Goal: Task Accomplishment & Management: Manage account settings

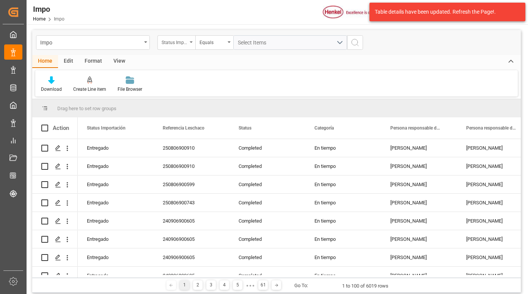
click at [181, 40] on div "Status Importación" at bounding box center [175, 41] width 26 height 9
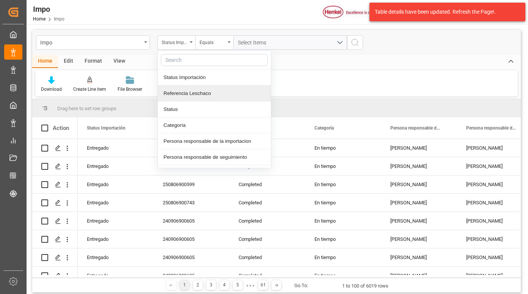
click at [198, 93] on div "Referencia Leschaco" at bounding box center [214, 93] width 113 height 16
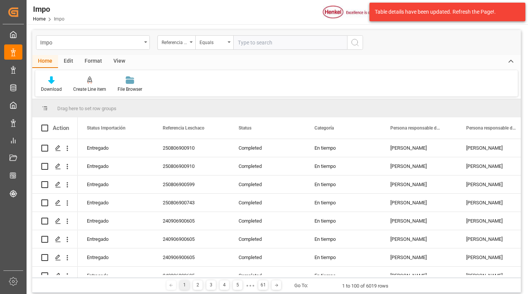
click at [247, 40] on input "text" at bounding box center [290, 42] width 114 height 14
type input "250906900212"
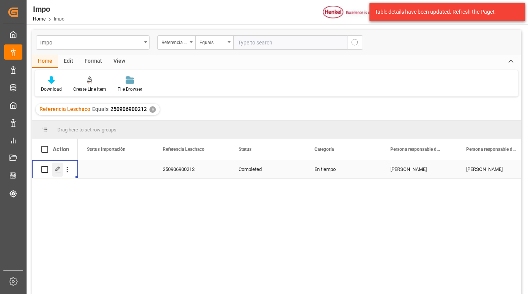
click at [59, 170] on icon "Press SPACE to select this row." at bounding box center [58, 169] width 6 height 6
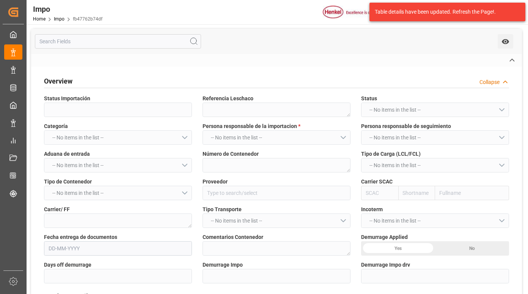
type textarea "250906900212"
type textarea "BEAU2199178"
type input "HENKEL GLOBAL SUPPLY CHAIN B.V."
type input "HLCU"
type textarea "DSV"
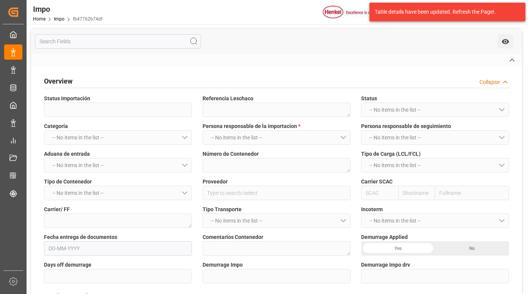
type textarea "PREVIO REPROGRAMADO POR LLUVIA (FECHA INICIAL 27.08)"
type input "AA"
type textarea "AA"
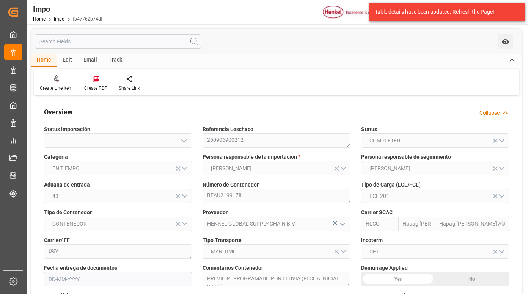
type input "Hapag [PERSON_NAME]"
type input "Hapag [PERSON_NAME] Aktiengesellschaft"
type input "3"
type input "20"
type input "10"
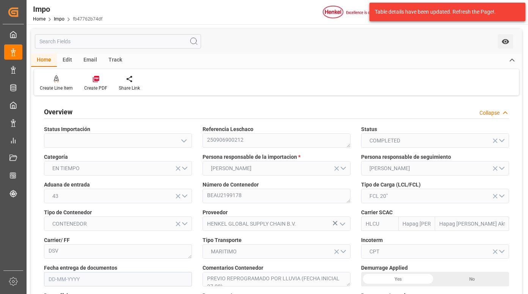
type input "[DATE]"
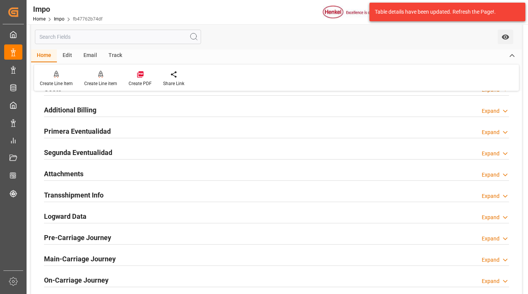
scroll to position [607, 0]
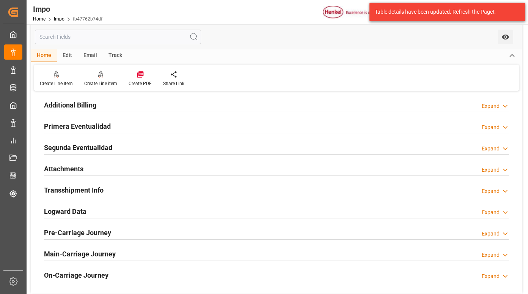
click at [85, 126] on h2 "Primera Eventualidad" at bounding box center [77, 126] width 67 height 10
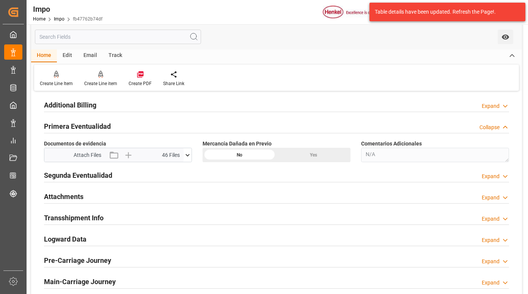
click at [188, 155] on icon at bounding box center [187, 155] width 4 height 2
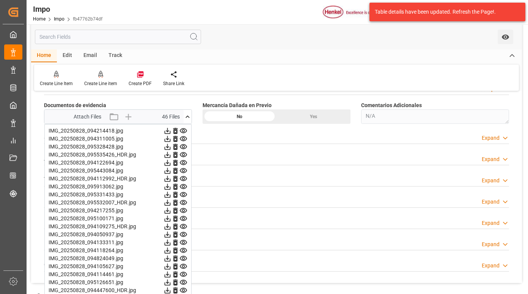
scroll to position [645, 0]
click at [171, 131] on icon at bounding box center [168, 131] width 6 height 6
click at [171, 140] on icon at bounding box center [168, 139] width 6 height 6
click at [171, 145] on icon at bounding box center [168, 147] width 6 height 6
click at [171, 155] on icon at bounding box center [167, 155] width 8 height 8
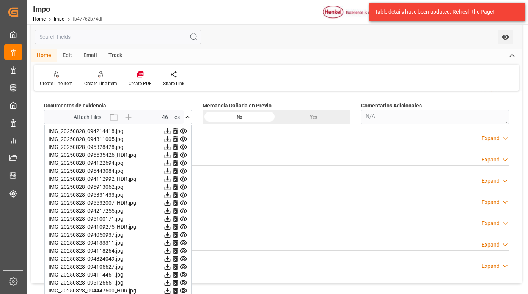
click at [171, 162] on icon at bounding box center [168, 163] width 6 height 6
click at [171, 171] on icon at bounding box center [167, 171] width 8 height 8
click at [171, 161] on icon at bounding box center [168, 163] width 6 height 6
click at [171, 168] on icon at bounding box center [168, 171] width 6 height 6
click at [171, 178] on icon at bounding box center [167, 179] width 8 height 8
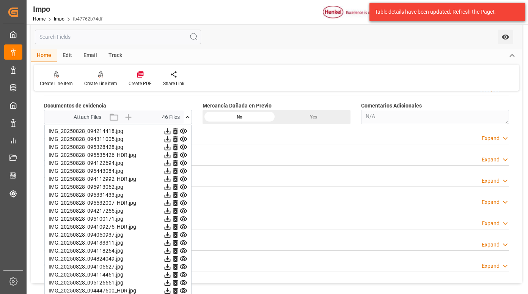
click at [171, 187] on icon at bounding box center [167, 187] width 8 height 8
click at [171, 196] on icon at bounding box center [168, 195] width 6 height 6
click at [171, 186] on icon at bounding box center [168, 187] width 6 height 6
click at [171, 204] on icon at bounding box center [168, 203] width 6 height 6
click at [171, 213] on icon at bounding box center [168, 211] width 6 height 6
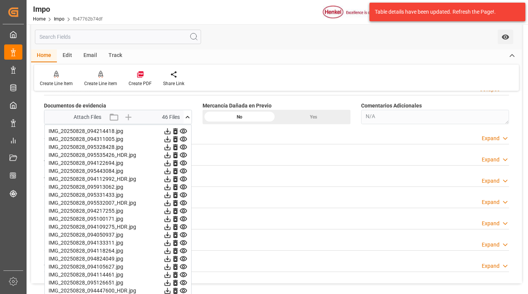
click at [171, 217] on icon at bounding box center [168, 219] width 6 height 6
click at [171, 225] on icon at bounding box center [167, 227] width 8 height 8
click at [171, 233] on icon at bounding box center [167, 235] width 8 height 8
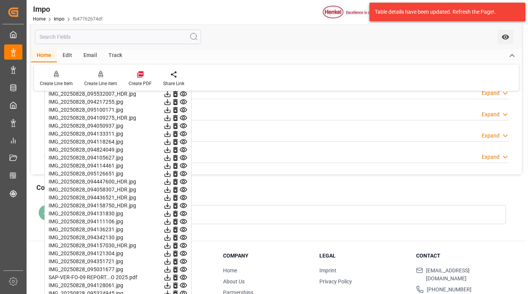
scroll to position [759, 0]
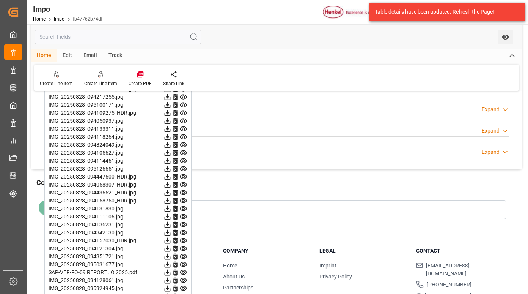
click at [171, 127] on icon at bounding box center [167, 129] width 8 height 8
click at [171, 131] on icon at bounding box center [168, 129] width 6 height 6
click at [171, 137] on icon at bounding box center [168, 137] width 6 height 6
click at [171, 146] on icon at bounding box center [167, 145] width 8 height 8
click at [171, 152] on icon at bounding box center [168, 153] width 6 height 6
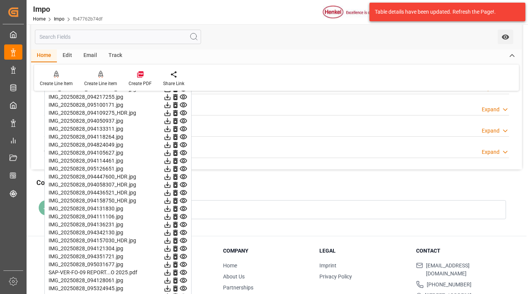
click at [171, 159] on icon at bounding box center [167, 161] width 8 height 8
click at [171, 168] on icon at bounding box center [168, 169] width 6 height 6
click at [171, 178] on icon at bounding box center [168, 177] width 6 height 6
click at [171, 184] on icon at bounding box center [168, 185] width 6 height 6
click at [171, 192] on icon at bounding box center [167, 193] width 8 height 8
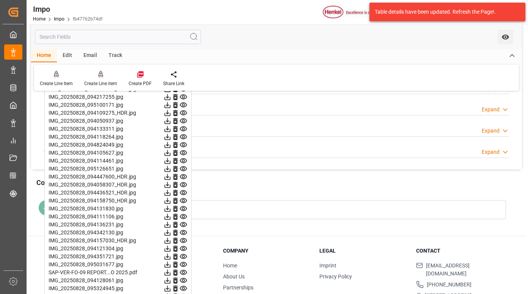
click at [171, 198] on icon at bounding box center [167, 201] width 8 height 8
click at [171, 209] on icon at bounding box center [167, 208] width 8 height 8
click at [171, 217] on icon at bounding box center [167, 216] width 8 height 8
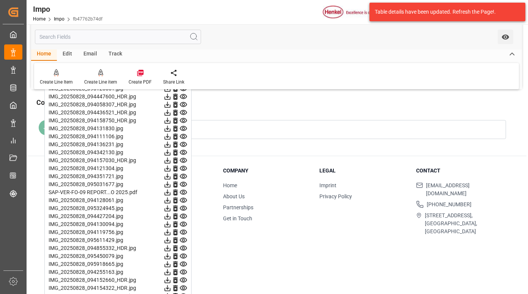
scroll to position [847, 0]
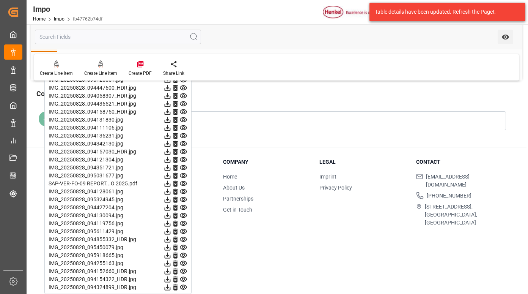
click at [171, 135] on icon at bounding box center [168, 136] width 6 height 6
click at [171, 144] on icon at bounding box center [168, 144] width 6 height 6
click at [171, 150] on icon at bounding box center [168, 152] width 6 height 6
click at [171, 158] on icon at bounding box center [167, 160] width 8 height 8
click at [171, 167] on icon at bounding box center [167, 167] width 8 height 8
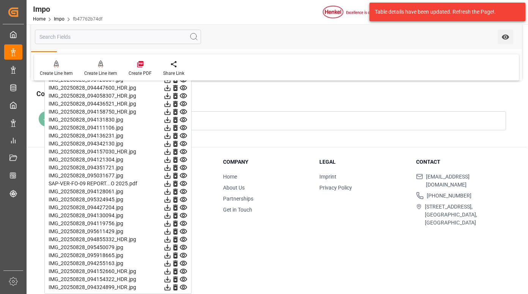
click at [171, 174] on icon at bounding box center [168, 176] width 6 height 6
click at [171, 182] on icon at bounding box center [168, 184] width 6 height 6
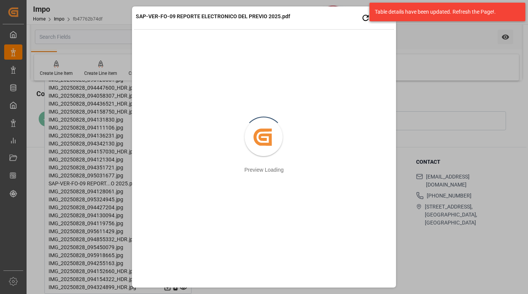
click at [303, 15] on div "SAP-VER-FO-09 REPORTE ELECTRONICO DEL PREVIO 2025.pdf Retry Close preview" at bounding box center [264, 18] width 260 height 21
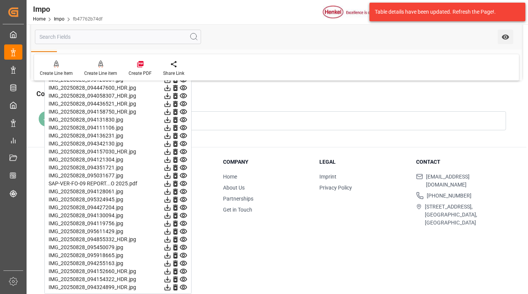
click at [171, 192] on icon at bounding box center [167, 191] width 8 height 8
click at [171, 200] on icon at bounding box center [168, 200] width 6 height 6
click at [171, 207] on icon at bounding box center [167, 207] width 8 height 8
click at [171, 217] on icon at bounding box center [167, 215] width 8 height 8
click at [171, 224] on icon at bounding box center [168, 223] width 6 height 6
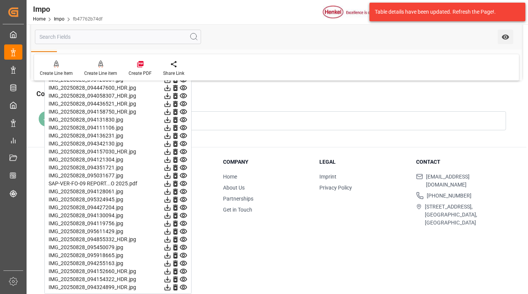
click at [171, 231] on icon at bounding box center [168, 231] width 6 height 6
click at [171, 207] on icon at bounding box center [168, 207] width 6 height 6
click at [171, 215] on icon at bounding box center [167, 215] width 8 height 8
click at [171, 223] on icon at bounding box center [167, 223] width 8 height 8
click at [171, 232] on icon at bounding box center [168, 231] width 6 height 6
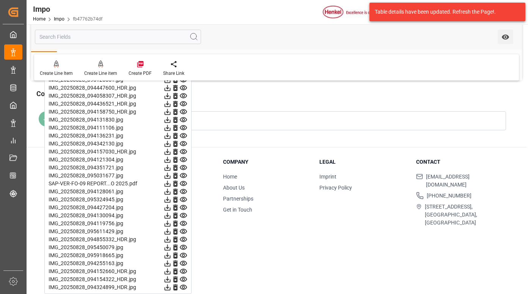
click at [171, 239] on icon at bounding box center [167, 239] width 8 height 8
click at [171, 250] on icon at bounding box center [167, 247] width 8 height 8
click at [171, 256] on icon at bounding box center [168, 255] width 6 height 6
click at [171, 249] on icon at bounding box center [167, 247] width 8 height 8
click at [171, 255] on icon at bounding box center [168, 255] width 6 height 6
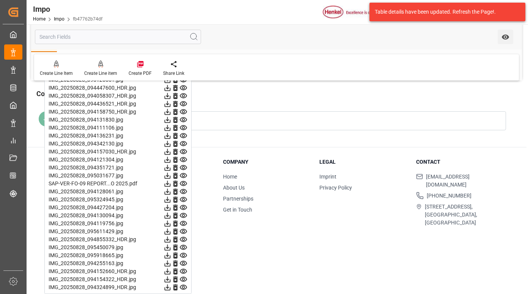
click at [171, 263] on icon at bounding box center [168, 263] width 6 height 6
click at [171, 270] on icon at bounding box center [167, 271] width 8 height 8
click at [171, 278] on icon at bounding box center [167, 279] width 8 height 8
click at [171, 286] on icon at bounding box center [168, 287] width 6 height 6
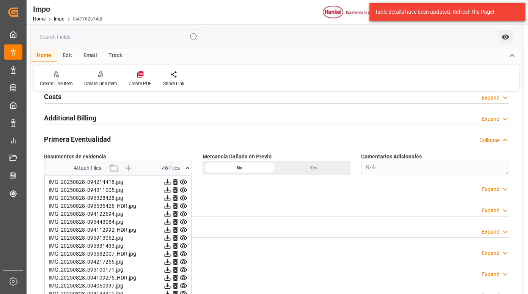
scroll to position [620, 0]
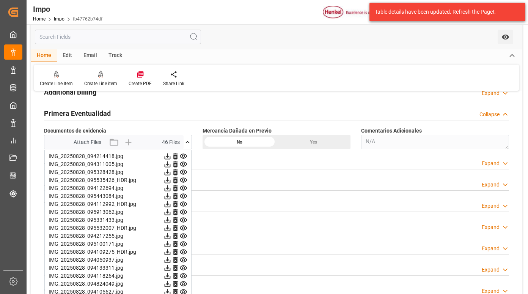
click at [171, 155] on icon at bounding box center [167, 156] width 8 height 8
click at [171, 162] on icon at bounding box center [167, 164] width 8 height 8
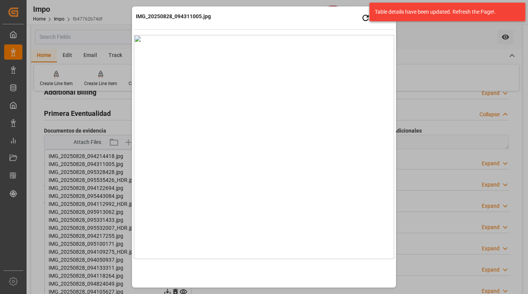
click at [287, 11] on div "IMG_20250828_094311005.jpg Retry Close preview" at bounding box center [264, 18] width 260 height 21
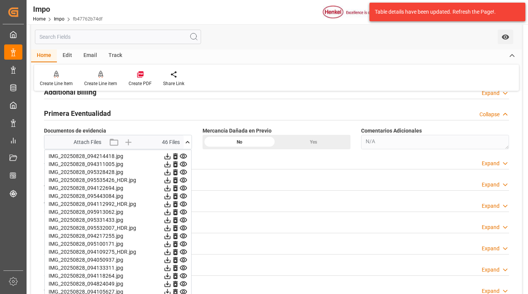
click at [171, 155] on icon at bounding box center [167, 156] width 8 height 8
click at [171, 171] on icon at bounding box center [168, 172] width 6 height 6
click at [171, 180] on icon at bounding box center [168, 180] width 6 height 6
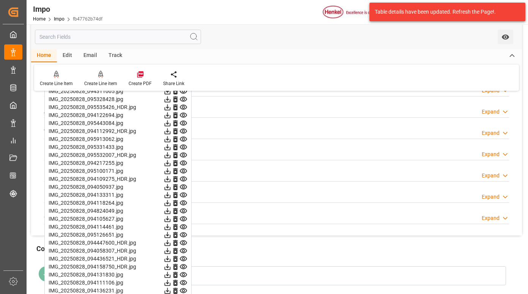
scroll to position [696, 0]
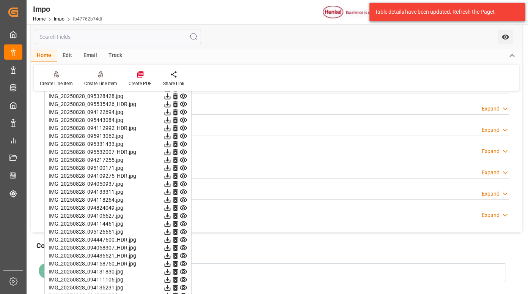
click at [171, 104] on icon at bounding box center [168, 104] width 6 height 6
click at [171, 113] on icon at bounding box center [167, 112] width 8 height 8
click at [171, 118] on icon at bounding box center [167, 120] width 8 height 8
click at [171, 126] on icon at bounding box center [168, 128] width 6 height 6
click at [171, 135] on icon at bounding box center [167, 136] width 8 height 8
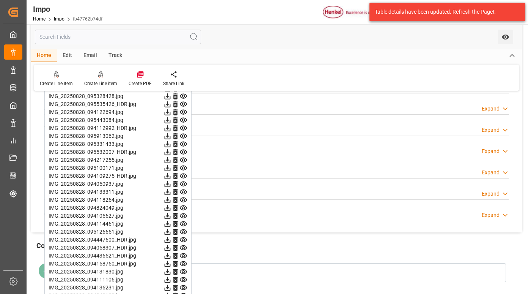
click at [171, 143] on icon at bounding box center [168, 144] width 6 height 6
click at [171, 150] on icon at bounding box center [167, 152] width 8 height 8
click at [171, 159] on icon at bounding box center [168, 160] width 6 height 6
click at [171, 170] on icon at bounding box center [167, 168] width 8 height 8
click at [171, 176] on icon at bounding box center [168, 176] width 6 height 6
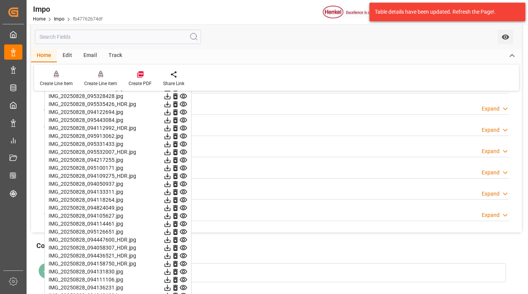
click at [171, 185] on icon at bounding box center [167, 184] width 8 height 8
click at [171, 192] on icon at bounding box center [168, 192] width 6 height 6
click at [171, 201] on icon at bounding box center [168, 200] width 6 height 6
click at [171, 208] on icon at bounding box center [168, 208] width 6 height 6
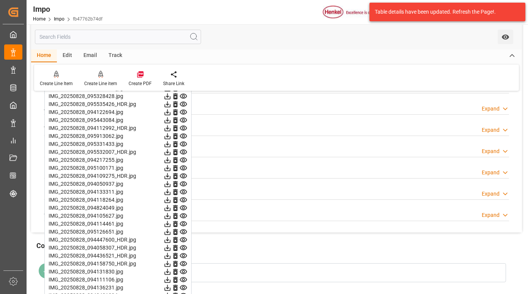
click at [171, 215] on icon at bounding box center [167, 216] width 8 height 8
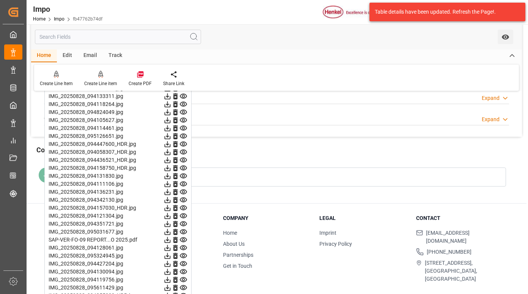
scroll to position [810, 0]
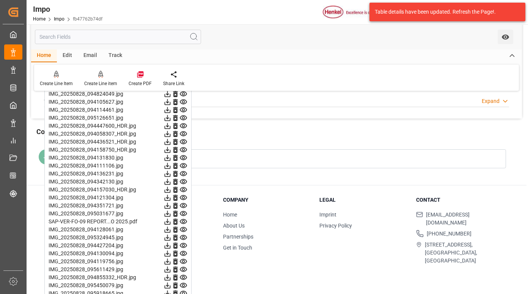
click at [171, 102] on icon at bounding box center [168, 102] width 6 height 6
click at [171, 107] on icon at bounding box center [167, 110] width 8 height 8
click at [171, 113] on icon at bounding box center [167, 110] width 8 height 8
click at [171, 119] on icon at bounding box center [168, 118] width 6 height 6
click at [171, 123] on icon at bounding box center [167, 126] width 8 height 8
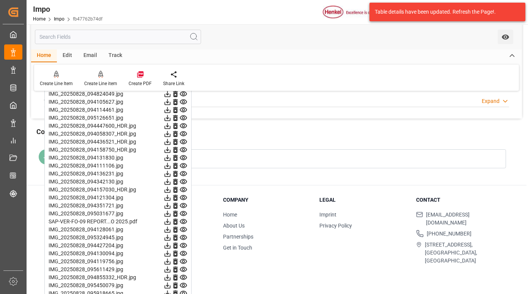
click at [171, 144] on icon at bounding box center [168, 142] width 6 height 6
click at [171, 123] on icon at bounding box center [167, 126] width 8 height 8
click at [171, 134] on icon at bounding box center [167, 134] width 8 height 8
click at [171, 143] on icon at bounding box center [168, 142] width 6 height 6
click at [171, 147] on icon at bounding box center [168, 150] width 6 height 6
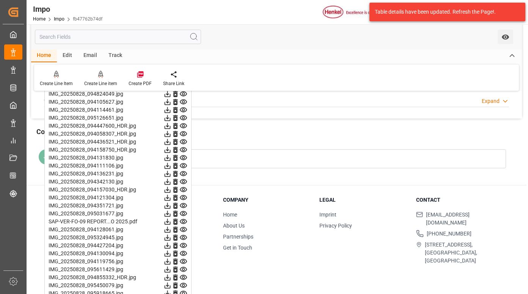
click at [171, 159] on icon at bounding box center [167, 158] width 8 height 8
click at [171, 163] on icon at bounding box center [168, 166] width 6 height 6
click at [171, 173] on icon at bounding box center [167, 174] width 8 height 8
click at [171, 184] on icon at bounding box center [168, 182] width 6 height 6
click at [171, 189] on icon at bounding box center [168, 190] width 6 height 6
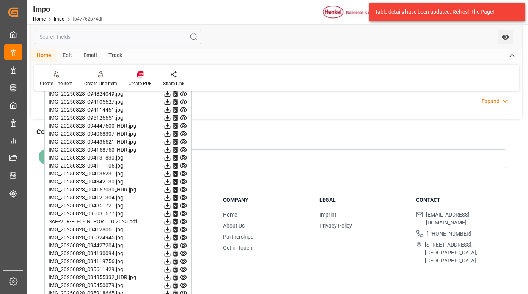
click at [171, 195] on icon at bounding box center [167, 197] width 8 height 8
click at [171, 204] on icon at bounding box center [168, 206] width 6 height 6
click at [171, 212] on icon at bounding box center [167, 213] width 8 height 8
click at [171, 221] on icon at bounding box center [168, 222] width 6 height 6
click at [171, 230] on icon at bounding box center [168, 229] width 6 height 6
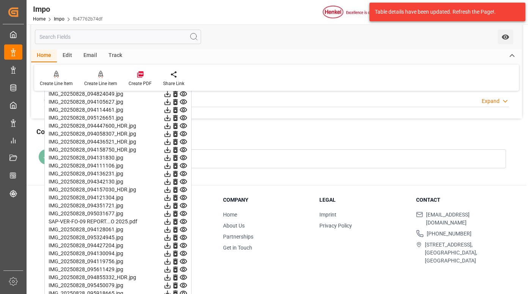
click at [171, 236] on icon at bounding box center [167, 237] width 8 height 8
click at [171, 241] on icon at bounding box center [167, 245] width 8 height 8
click at [171, 246] on icon at bounding box center [168, 245] width 6 height 6
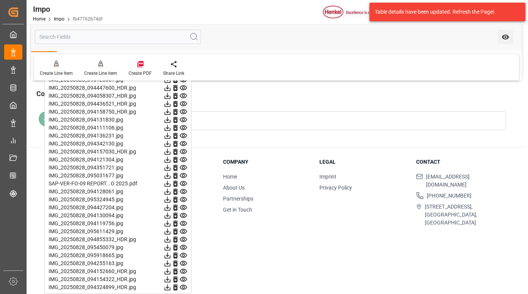
click at [171, 207] on icon at bounding box center [167, 207] width 8 height 8
click at [171, 214] on icon at bounding box center [168, 215] width 6 height 6
click at [171, 225] on icon at bounding box center [167, 223] width 8 height 8
click at [171, 231] on icon at bounding box center [167, 231] width 8 height 8
click at [171, 236] on icon at bounding box center [167, 239] width 8 height 8
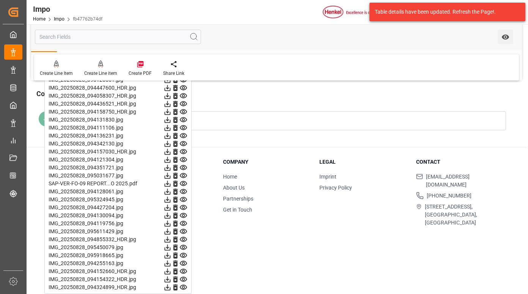
click at [171, 246] on icon at bounding box center [168, 247] width 6 height 6
click at [171, 253] on icon at bounding box center [168, 255] width 6 height 6
click at [171, 264] on icon at bounding box center [167, 263] width 8 height 8
click at [171, 271] on icon at bounding box center [167, 271] width 8 height 8
click at [171, 278] on icon at bounding box center [167, 279] width 8 height 8
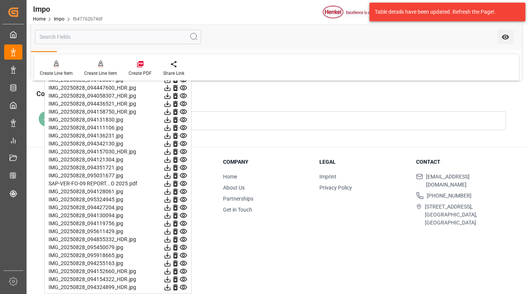
click at [171, 289] on icon at bounding box center [168, 287] width 6 height 6
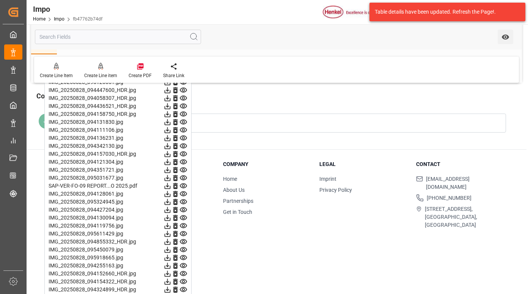
scroll to position [845, 0]
